Goal: Task Accomplishment & Management: Use online tool/utility

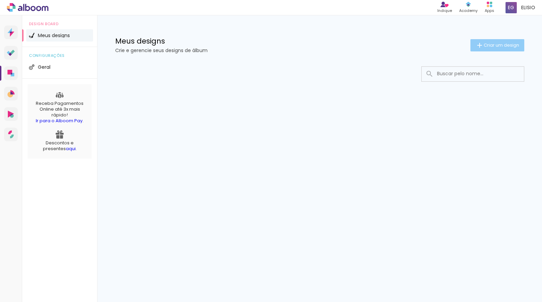
click at [492, 45] on span "Criar um design" at bounding box center [500, 45] width 35 height 4
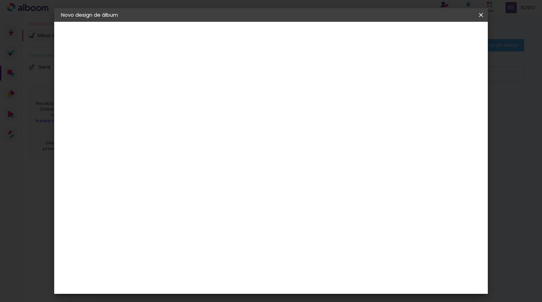
click at [172, 92] on input at bounding box center [172, 91] width 0 height 11
click at [480, 16] on iron-icon at bounding box center [481, 15] width 8 height 7
